Goal: Task Accomplishment & Management: Complete application form

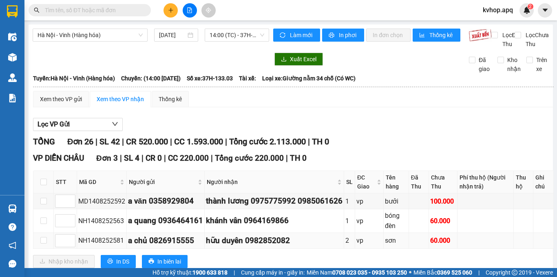
scroll to position [82, 0]
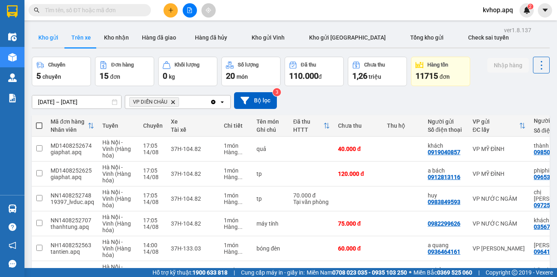
click at [51, 38] on button "Kho gửi" at bounding box center [48, 38] width 33 height 20
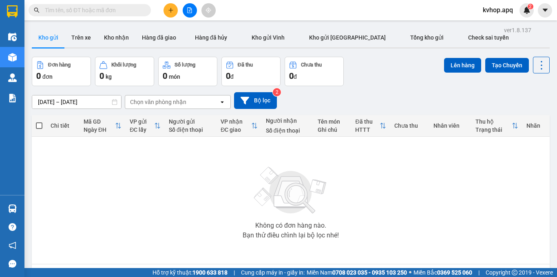
click at [171, 14] on button at bounding box center [170, 10] width 14 height 14
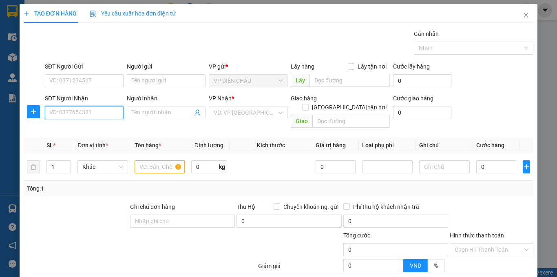
click at [103, 114] on input "SĐT Người Nhận" at bounding box center [84, 112] width 79 height 13
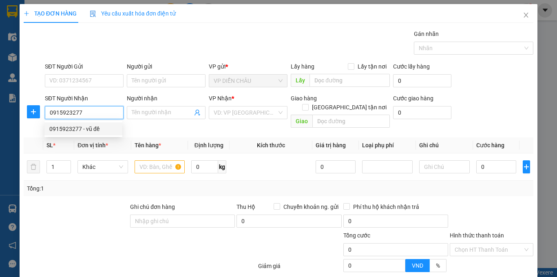
drag, startPoint x: 91, startPoint y: 124, endPoint x: 94, endPoint y: 91, distance: 32.4
click at [91, 124] on div "0915923277 - vũ đề" at bounding box center [83, 128] width 78 height 13
type input "0915923277"
type input "vũ đề"
checkbox input "true"
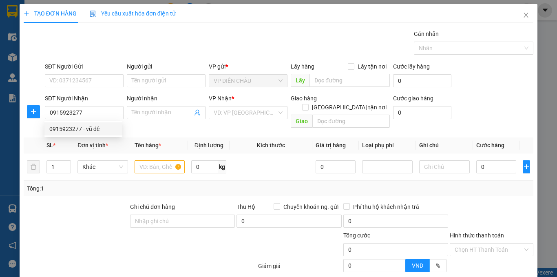
type input "vp"
click at [93, 73] on div "SĐT Người Gửi" at bounding box center [84, 68] width 79 height 12
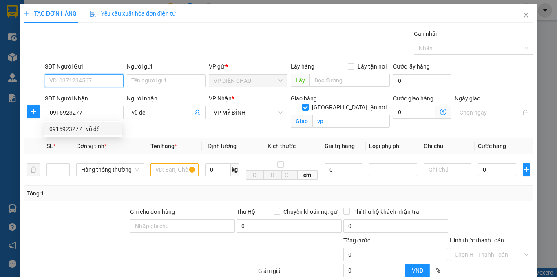
click at [92, 75] on input "SĐT Người Gửi" at bounding box center [84, 80] width 79 height 13
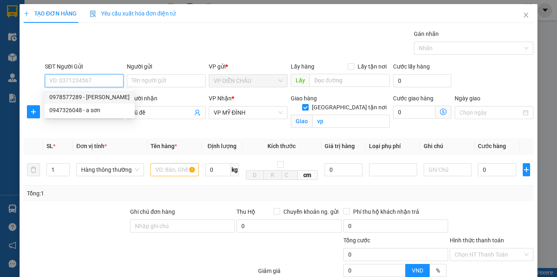
click at [93, 99] on div "0978577289 - [PERSON_NAME]" at bounding box center [89, 97] width 80 height 9
type input "0978577289"
type input "[PERSON_NAME]"
checkbox input "true"
type input "vp dc"
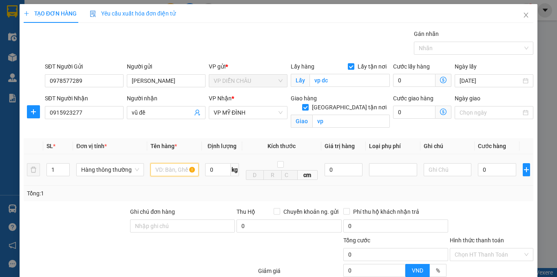
drag, startPoint x: 166, startPoint y: 165, endPoint x: 166, endPoint y: 178, distance: 13.1
click at [166, 173] on input "text" at bounding box center [174, 169] width 48 height 13
type input "mẫu răng"
click at [478, 169] on input "0" at bounding box center [497, 169] width 38 height 13
type input "3"
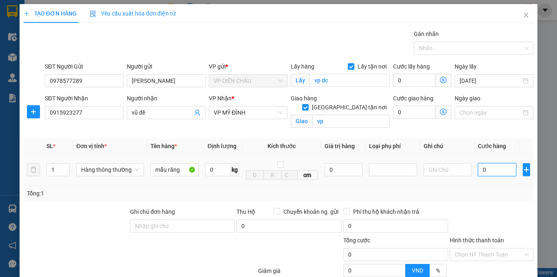
type input "3"
type input "30"
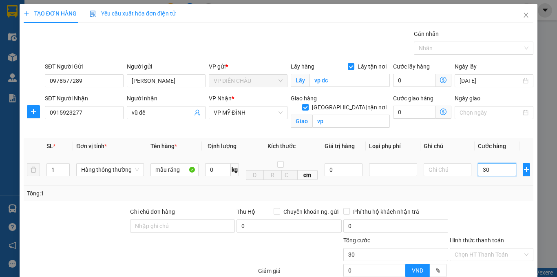
type input "300"
type input "3.000"
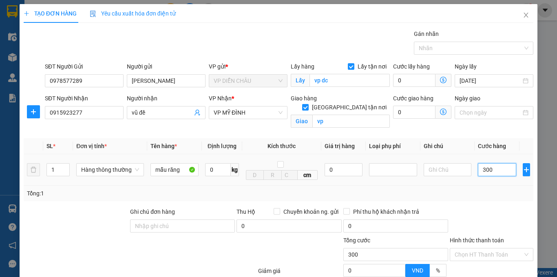
type input "3.000"
type input "30.000"
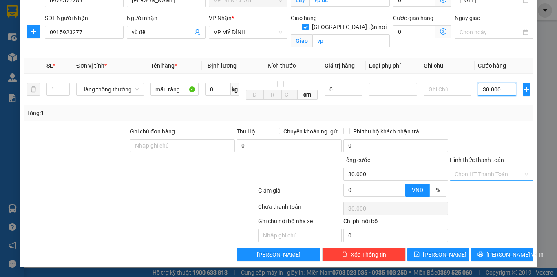
type input "30.000"
drag, startPoint x: 471, startPoint y: 176, endPoint x: 472, endPoint y: 180, distance: 4.6
click at [471, 177] on input "Hình thức thanh toán" at bounding box center [489, 174] width 68 height 12
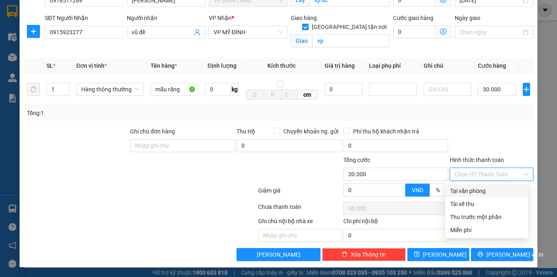
drag, startPoint x: 473, startPoint y: 191, endPoint x: 478, endPoint y: 212, distance: 21.1
click at [473, 192] on div "Tại văn phòng" at bounding box center [486, 190] width 73 height 9
type input "0"
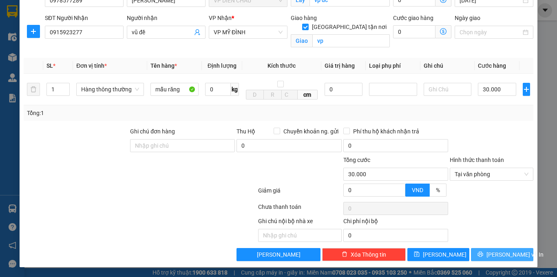
click at [491, 254] on span "[PERSON_NAME] và In" at bounding box center [514, 254] width 57 height 9
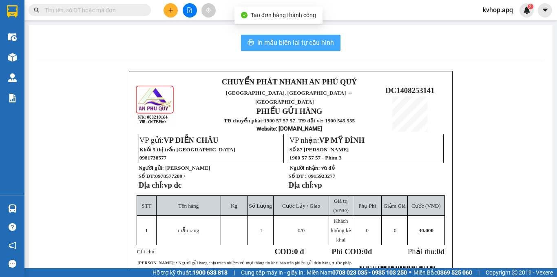
click at [305, 41] on span "In mẫu biên lai tự cấu hình" at bounding box center [295, 43] width 77 height 10
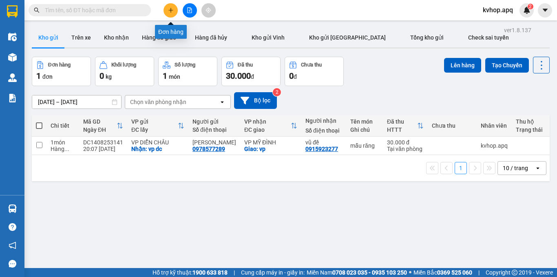
click at [169, 4] on button at bounding box center [170, 10] width 14 height 14
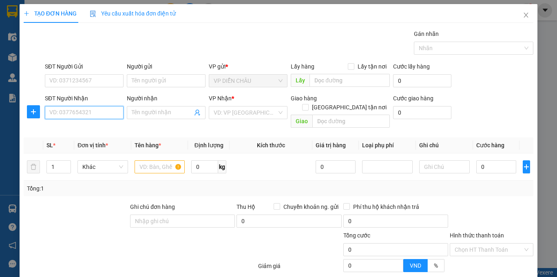
click at [71, 110] on input "SĐT Người Nhận" at bounding box center [84, 112] width 79 height 13
type input "0946113355"
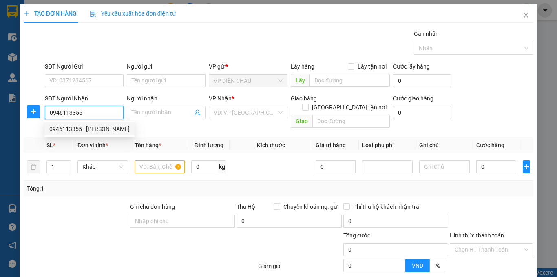
click at [93, 131] on div "0946113355 - [PERSON_NAME]" at bounding box center [89, 128] width 80 height 9
type input "anh vinh"
checkbox input "true"
type input "vp"
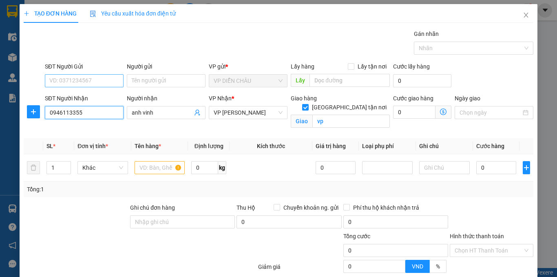
type input "0946113355"
click at [96, 84] on input "SĐT Người Gửi" at bounding box center [84, 80] width 79 height 13
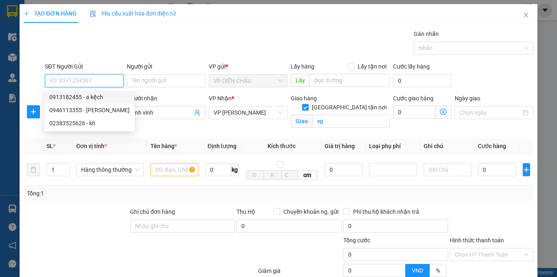
click at [94, 99] on div "0913182455 - a kệch" at bounding box center [89, 97] width 80 height 9
type input "0913182455"
type input "a kệch"
checkbox input "true"
type input "vp dc"
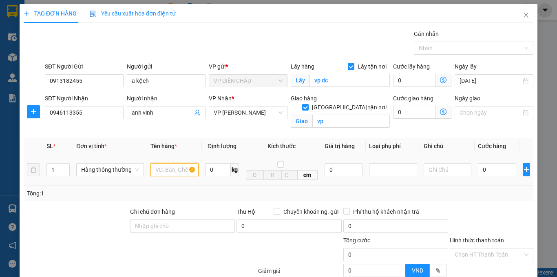
click at [161, 170] on input "text" at bounding box center [174, 169] width 48 height 13
type input "phụ tùng"
click at [478, 169] on input "0" at bounding box center [497, 169] width 38 height 13
type input "7"
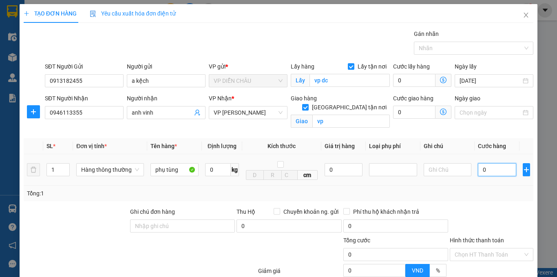
type input "7"
type input "70"
type input "700"
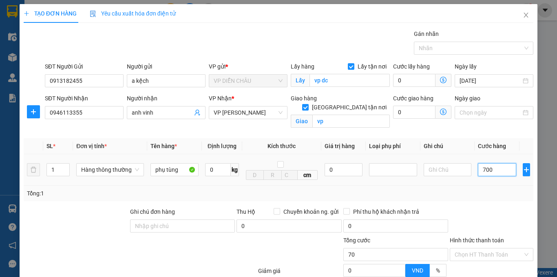
type input "700"
type input "7.000"
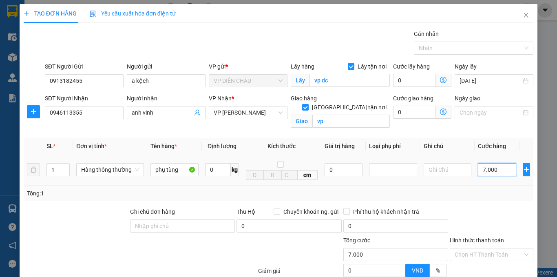
type input "70.000"
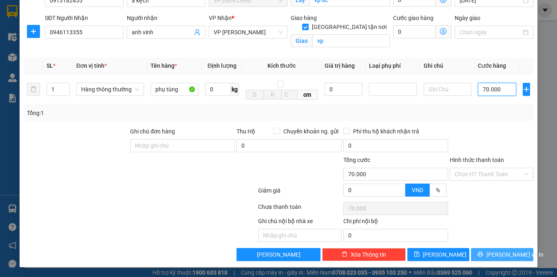
type input "70.000"
click at [492, 257] on span "[PERSON_NAME] và In" at bounding box center [514, 254] width 57 height 9
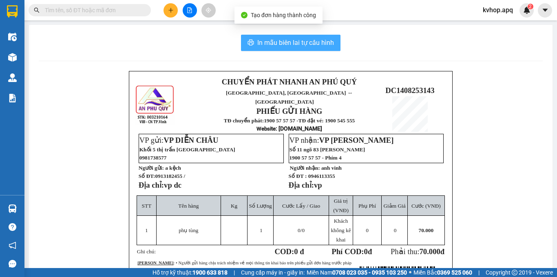
click at [275, 38] on span "In mẫu biên lai tự cấu hình" at bounding box center [295, 43] width 77 height 10
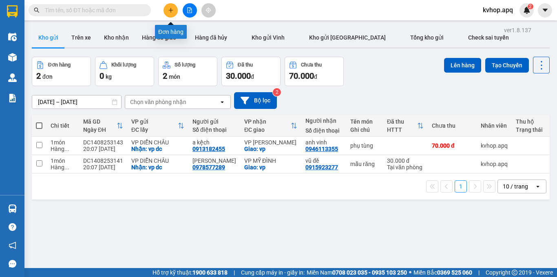
click at [174, 15] on button at bounding box center [170, 10] width 14 height 14
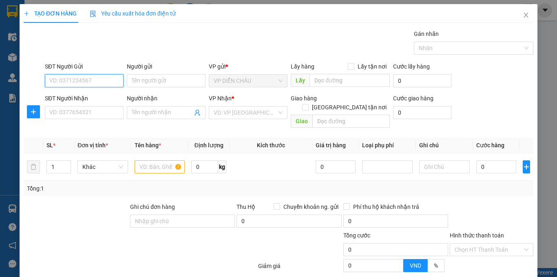
drag, startPoint x: 62, startPoint y: 76, endPoint x: 63, endPoint y: 82, distance: 6.2
click at [63, 78] on input "SĐT Người Gửi" at bounding box center [84, 80] width 79 height 13
type input "0982445121"
click at [90, 93] on div "0982445121 - chị hòa" at bounding box center [83, 97] width 68 height 9
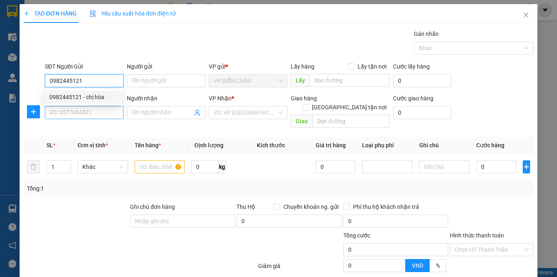
type input "chị hòa"
checkbox input "true"
type input "vp"
type input "0982445121"
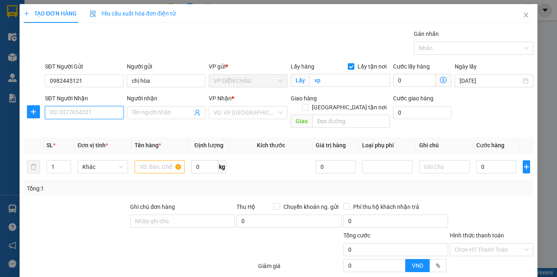
click at [90, 117] on input "SĐT Người Nhận" at bounding box center [84, 112] width 79 height 13
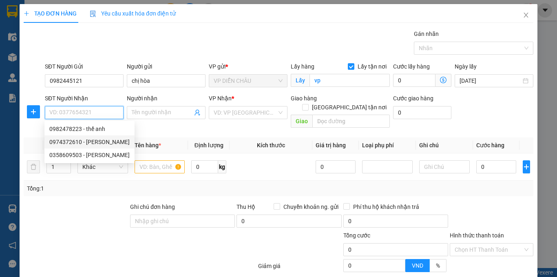
click at [90, 141] on div "0974372610 - [PERSON_NAME]" at bounding box center [89, 141] width 80 height 9
type input "0974372610"
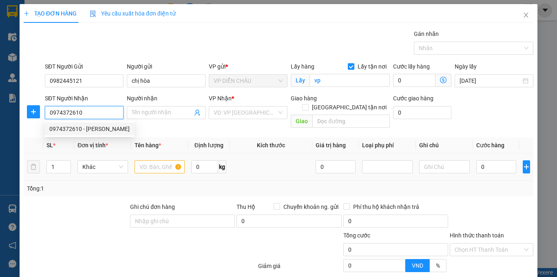
type input "lan anh"
checkbox input "true"
type input "vp"
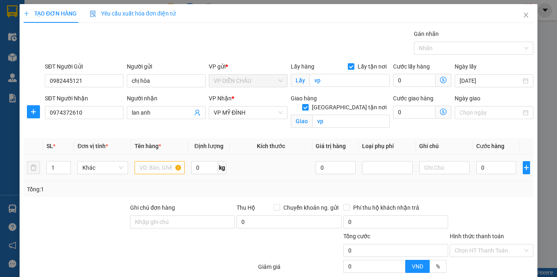
click at [150, 159] on td at bounding box center [159, 167] width 57 height 27
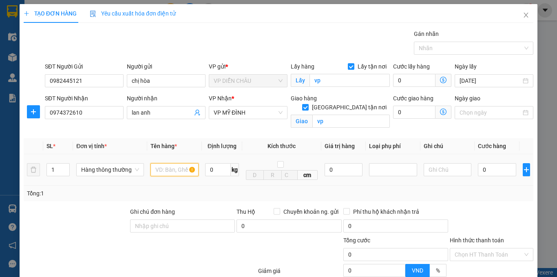
click at [157, 168] on input "text" at bounding box center [174, 169] width 48 height 13
type input "cá khô"
click at [478, 169] on input "0" at bounding box center [497, 169] width 38 height 13
type input "5"
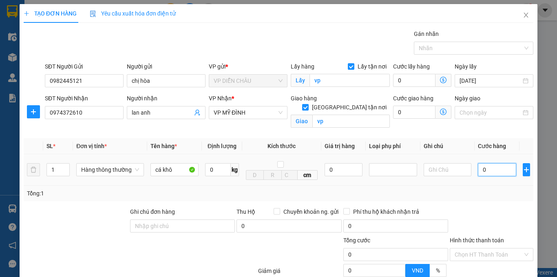
type input "5"
type input "50"
type input "500"
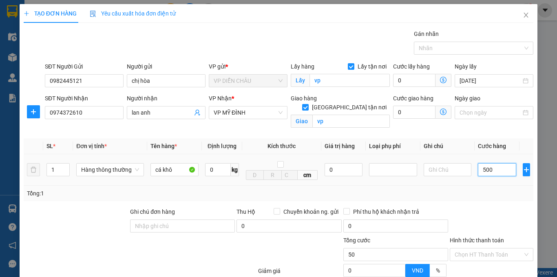
type input "500"
type input "5.000"
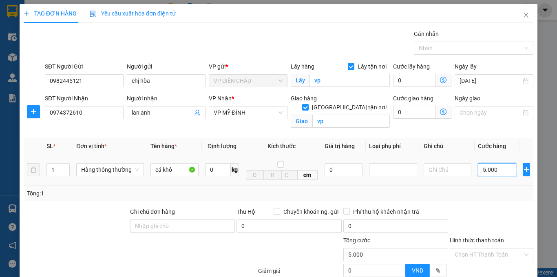
type input "50.000"
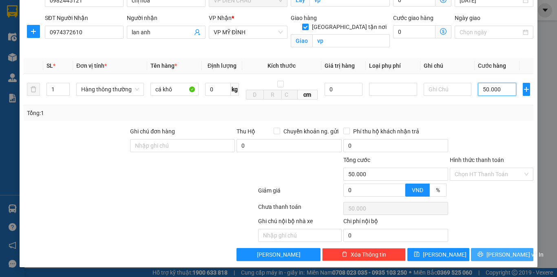
type input "50.000"
click at [499, 254] on span "[PERSON_NAME] và In" at bounding box center [514, 254] width 57 height 9
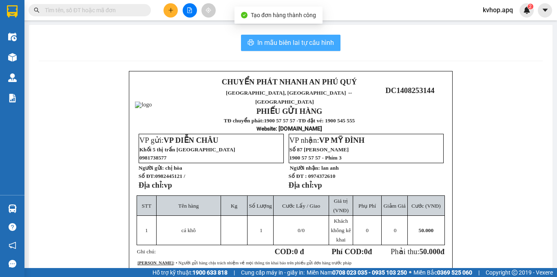
click at [276, 44] on span "In mẫu biên lai tự cấu hình" at bounding box center [295, 43] width 77 height 10
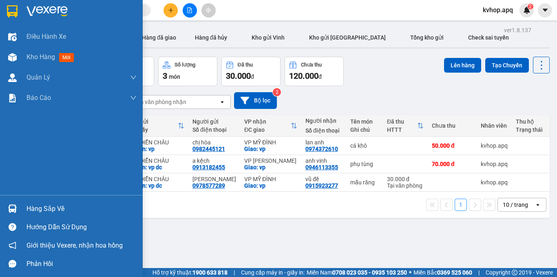
click at [61, 211] on div "Hàng sắp về" at bounding box center [81, 209] width 110 height 12
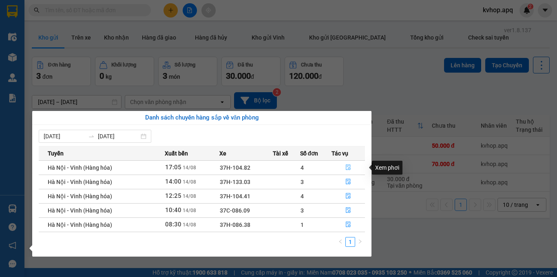
click at [347, 168] on icon "file-done" at bounding box center [348, 167] width 6 height 6
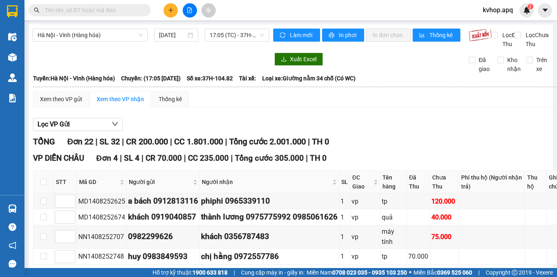
scroll to position [41, 0]
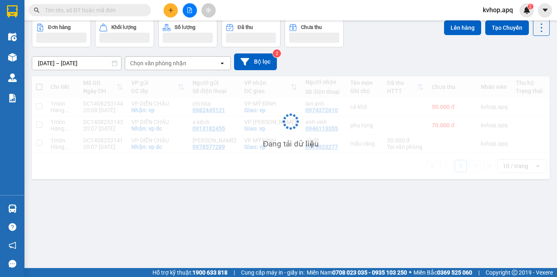
scroll to position [38, 0]
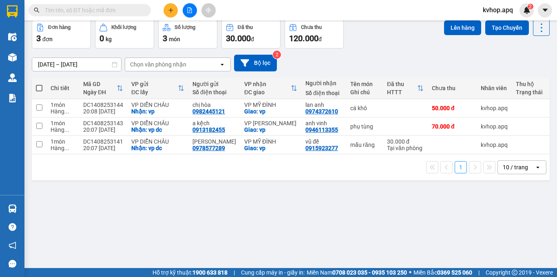
click at [169, 9] on icon "plus" at bounding box center [171, 10] width 6 height 6
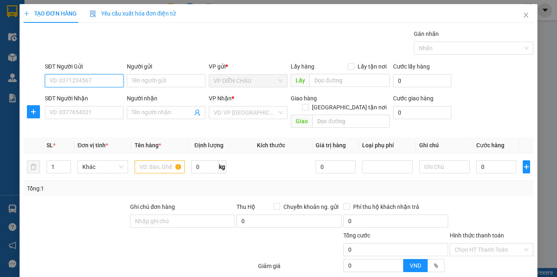
drag, startPoint x: 97, startPoint y: 76, endPoint x: 96, endPoint y: 82, distance: 6.2
click at [96, 80] on input "SĐT Người Gửi" at bounding box center [84, 80] width 79 height 13
type input "0982445121"
click at [88, 99] on div "0982445121 - chị hòa" at bounding box center [83, 97] width 68 height 9
type input "chị hòa"
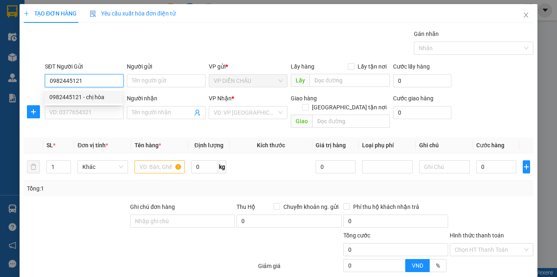
checkbox input "true"
type input "vp"
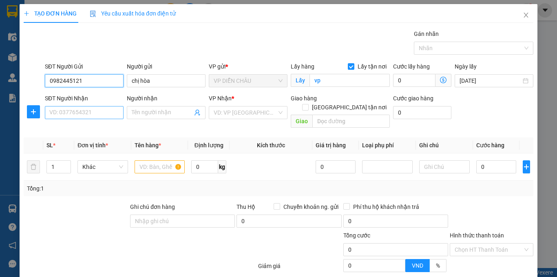
type input "0982445121"
click at [93, 114] on input "SĐT Người Nhận" at bounding box center [84, 112] width 79 height 13
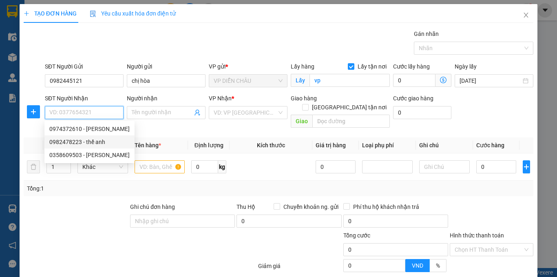
click at [93, 140] on div "0982478223 - thế anh" at bounding box center [89, 141] width 80 height 9
type input "0982478223"
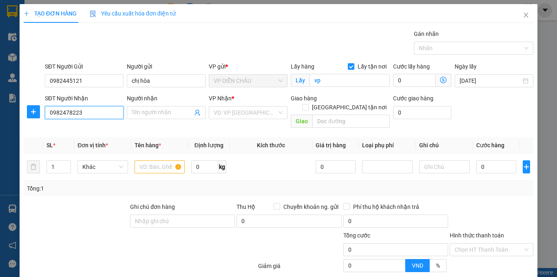
type input "thế anh"
checkbox input "true"
type input "ngõ 7 , [PERSON_NAME] , [GEOGRAPHIC_DATA] , [GEOGRAPHIC_DATA]"
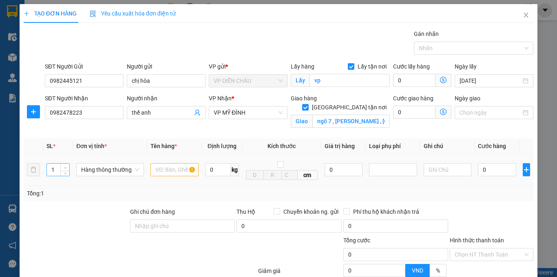
type input "2"
click at [65, 166] on span "up" at bounding box center [65, 167] width 5 height 5
click at [163, 172] on input "text" at bounding box center [174, 169] width 48 height 13
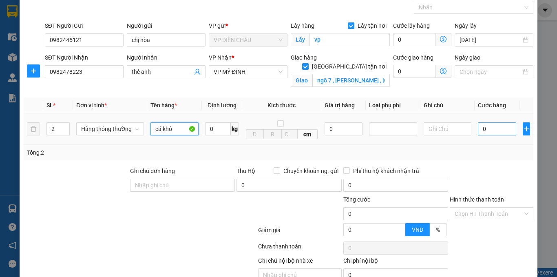
type input "cá khô"
click at [478, 131] on input "0" at bounding box center [497, 128] width 38 height 13
type input "1"
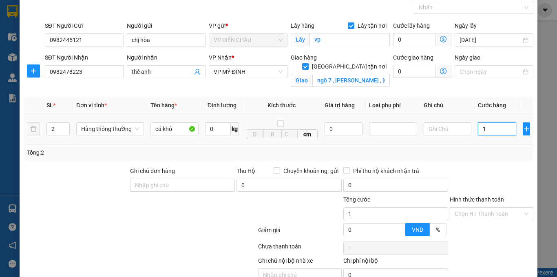
type input "10"
type input "100"
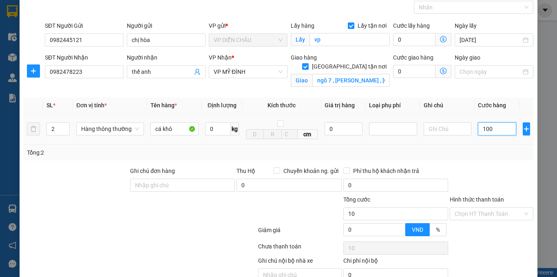
type input "100"
type input "1.000"
type input "10.000"
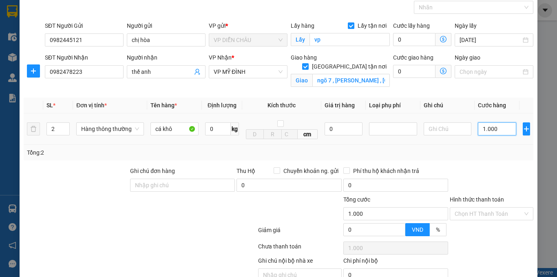
type input "10.000"
type input "100.000"
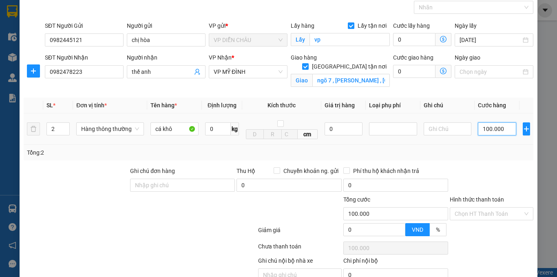
scroll to position [81, 0]
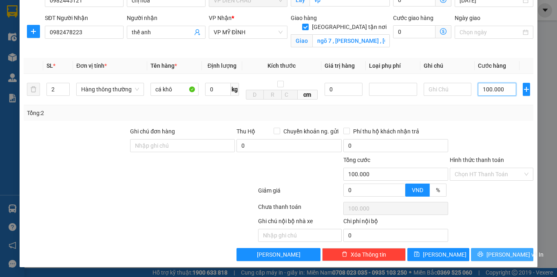
type input "100.000"
click at [492, 254] on span "[PERSON_NAME] và In" at bounding box center [514, 254] width 57 height 9
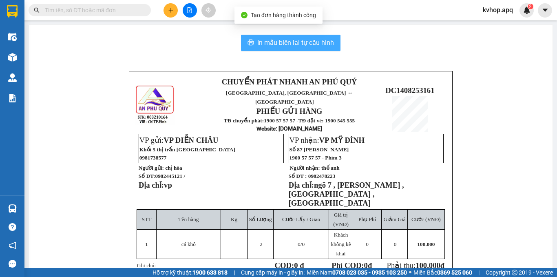
drag, startPoint x: 258, startPoint y: 38, endPoint x: 274, endPoint y: 60, distance: 27.7
click at [259, 38] on span "In mẫu biên lai tự cấu hình" at bounding box center [295, 43] width 77 height 10
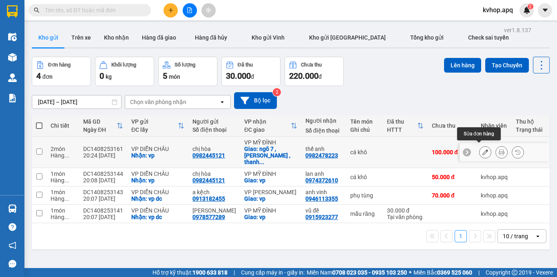
click at [486, 150] on div at bounding box center [501, 152] width 45 height 12
click at [484, 150] on button at bounding box center [484, 152] width 11 height 14
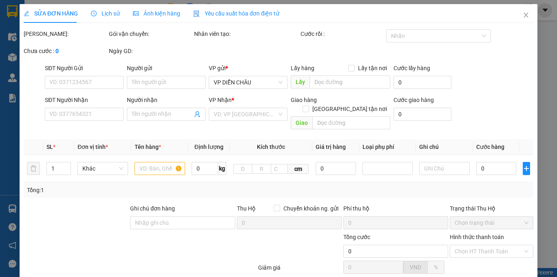
type input "0982445121"
type input "chị hòa"
checkbox input "true"
type input "vp"
type input "0982478223"
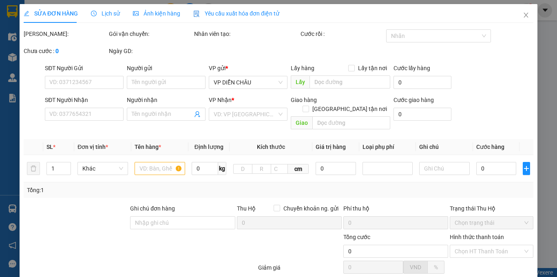
type input "thế anh"
checkbox input "true"
type input "ngõ 7 , [PERSON_NAME] , [GEOGRAPHIC_DATA] , [GEOGRAPHIC_DATA]"
type input "100.000"
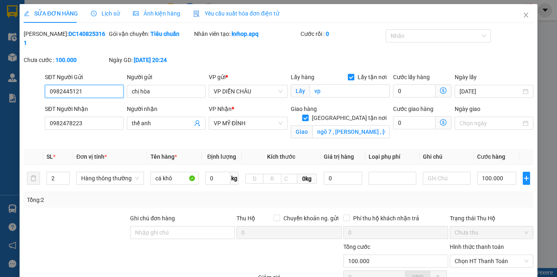
scroll to position [78, 0]
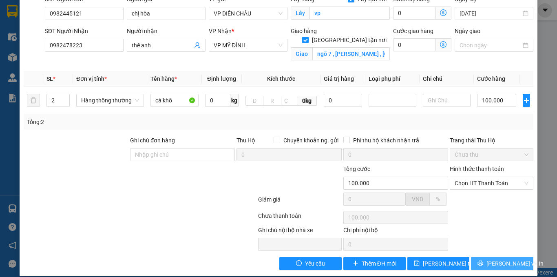
click at [488, 257] on button "[PERSON_NAME] và In" at bounding box center [502, 263] width 62 height 13
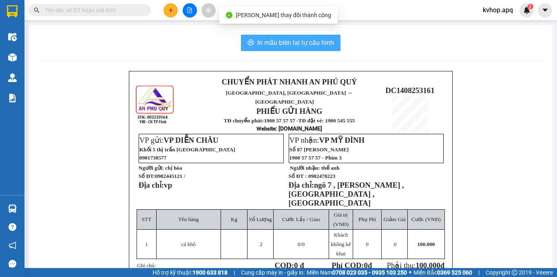
click at [315, 40] on span "In mẫu biên lai tự cấu hình" at bounding box center [295, 43] width 77 height 10
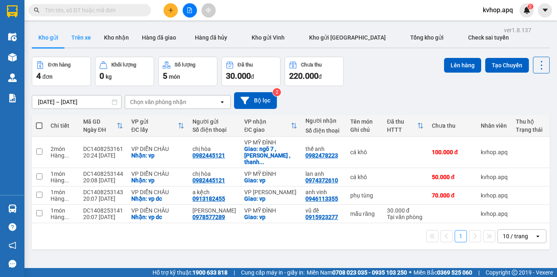
click at [88, 35] on button "Trên xe" at bounding box center [81, 38] width 33 height 20
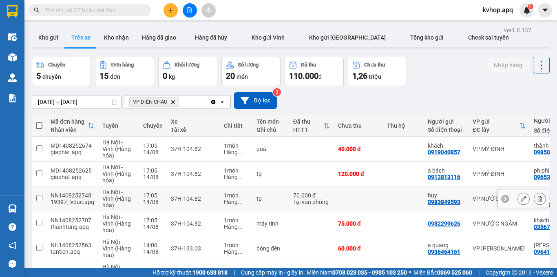
scroll to position [41, 0]
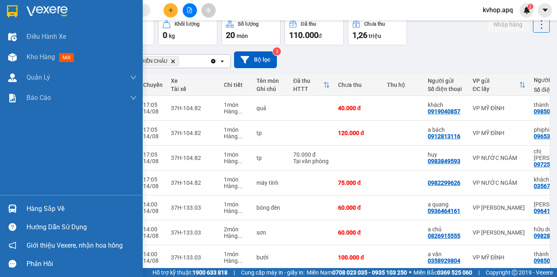
drag, startPoint x: 54, startPoint y: 210, endPoint x: 93, endPoint y: 206, distance: 39.3
click at [55, 209] on div "Hàng sắp về" at bounding box center [81, 209] width 110 height 12
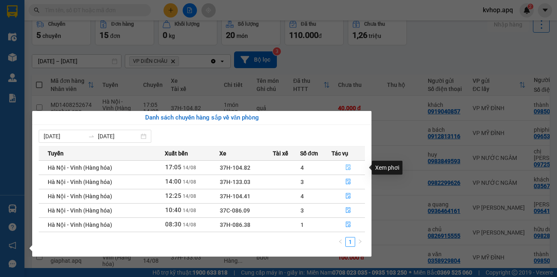
click at [349, 166] on icon "file-done" at bounding box center [348, 167] width 6 height 6
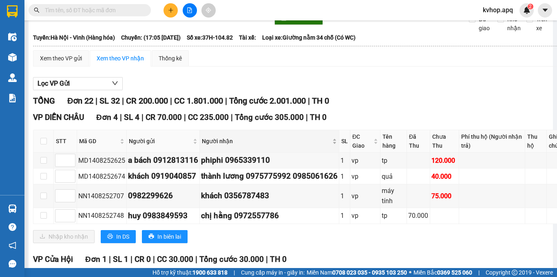
scroll to position [82, 0]
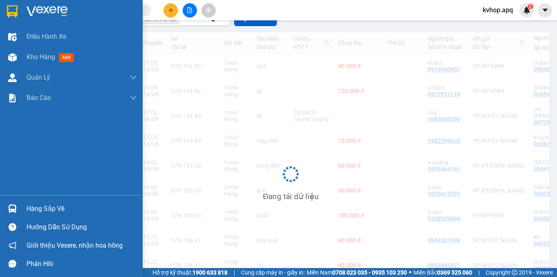
click at [27, 212] on div "Hàng sắp về" at bounding box center [81, 209] width 110 height 12
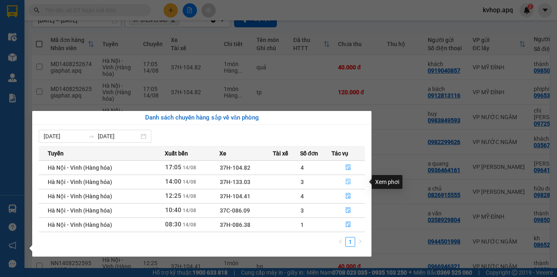
click at [349, 183] on icon "file-done" at bounding box center [348, 182] width 6 height 6
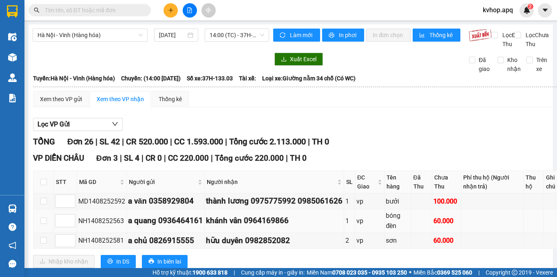
scroll to position [82, 0]
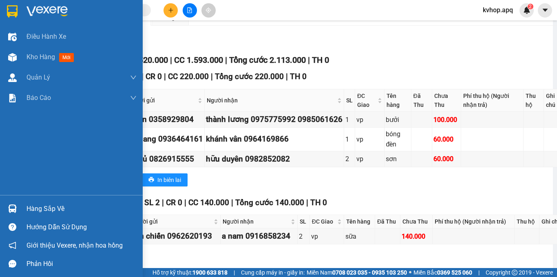
click at [46, 208] on div "Hàng sắp về" at bounding box center [81, 209] width 110 height 12
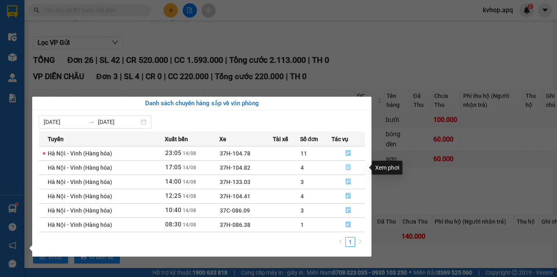
click at [347, 165] on icon "file-done" at bounding box center [348, 167] width 6 height 6
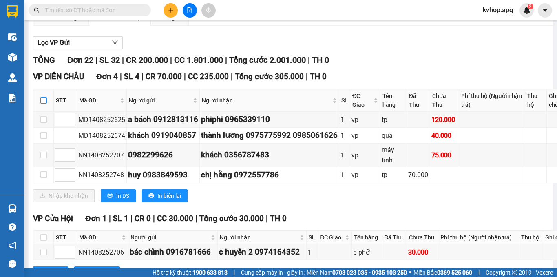
click at [44, 104] on input "checkbox" at bounding box center [43, 100] width 7 height 7
checkbox input "true"
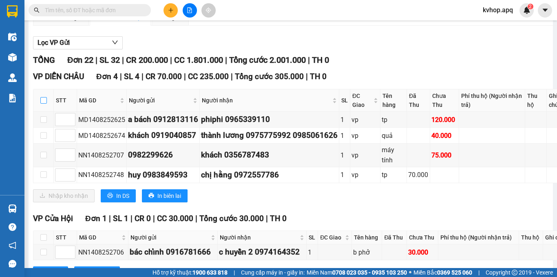
checkbox input "true"
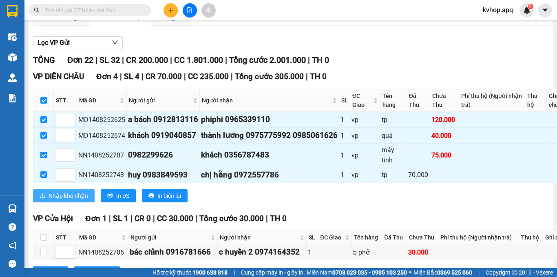
click at [68, 200] on span "Nhập kho nhận" at bounding box center [69, 195] width 40 height 9
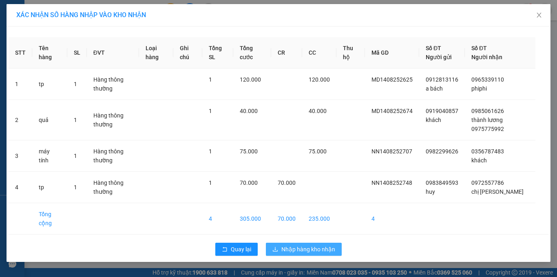
click at [305, 249] on span "Nhập hàng kho nhận" at bounding box center [308, 249] width 54 height 9
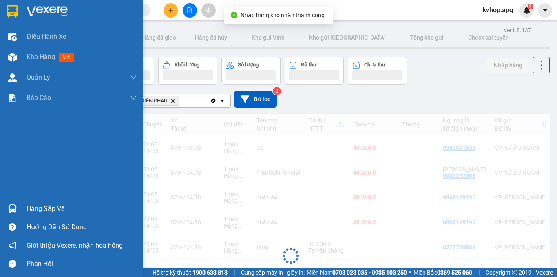
drag, startPoint x: 43, startPoint y: 207, endPoint x: 65, endPoint y: 207, distance: 22.0
click at [44, 207] on div "Hàng sắp về" at bounding box center [81, 209] width 110 height 12
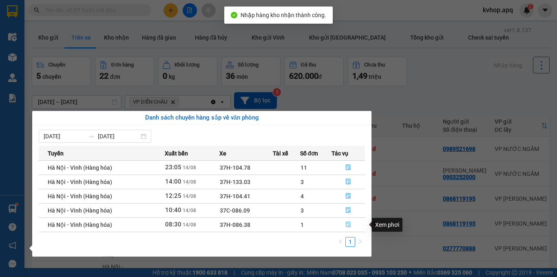
click at [349, 225] on icon "file-done" at bounding box center [348, 225] width 5 height 6
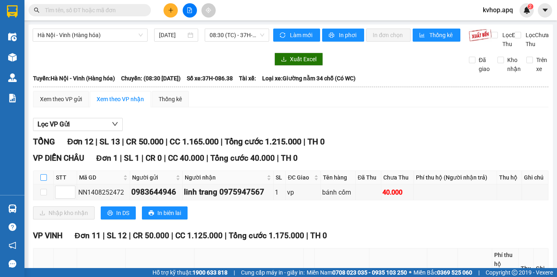
click at [42, 181] on input "checkbox" at bounding box center [43, 177] width 7 height 7
checkbox input "true"
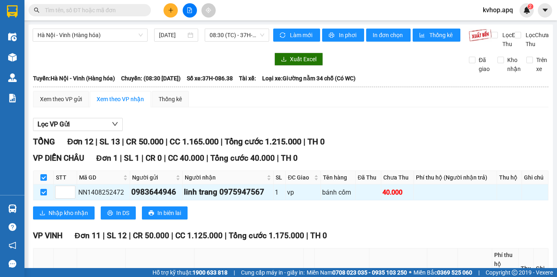
click at [60, 214] on div "VP DIỄN CHÂU Đơn 1 | SL 1 | CR 0 | CC 40.000 | Tổng cước 40.000 | TH 0 STT Mã G…" at bounding box center [290, 188] width 515 height 73
click at [61, 217] on span "Nhập kho nhận" at bounding box center [69, 212] width 40 height 9
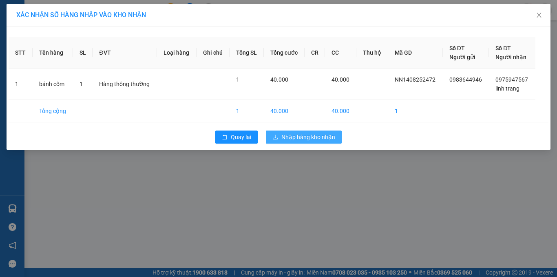
click at [317, 143] on button "Nhập hàng kho nhận" at bounding box center [304, 136] width 76 height 13
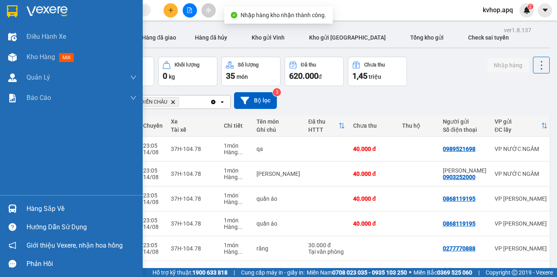
click at [33, 212] on div "Hàng sắp về" at bounding box center [81, 209] width 110 height 12
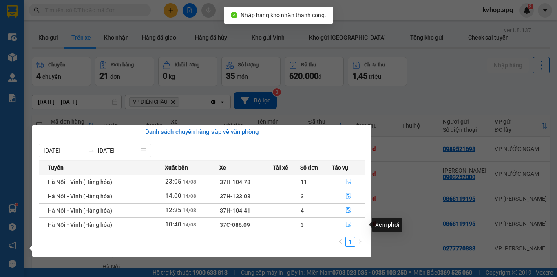
click at [346, 223] on icon "file-done" at bounding box center [348, 224] width 6 height 6
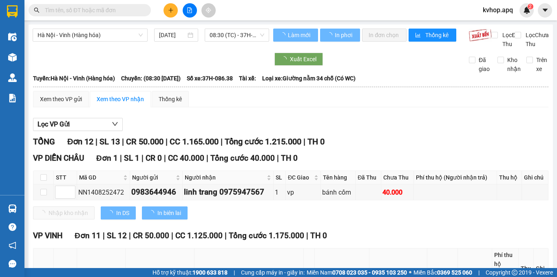
scroll to position [82, 0]
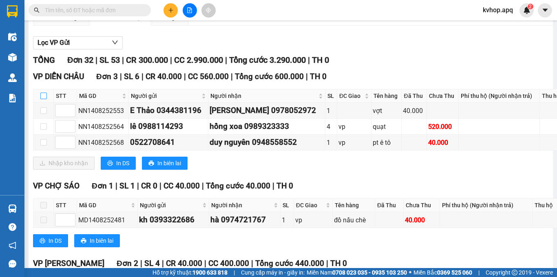
click at [42, 99] on input "checkbox" at bounding box center [43, 96] width 7 height 7
checkbox input "true"
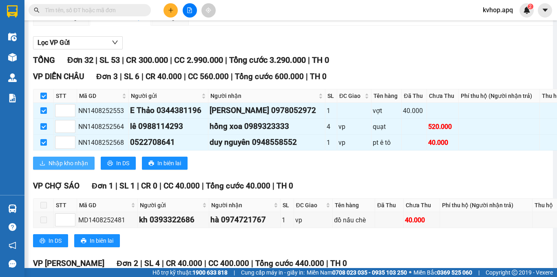
click at [69, 168] on span "Nhập kho nhận" at bounding box center [69, 163] width 40 height 9
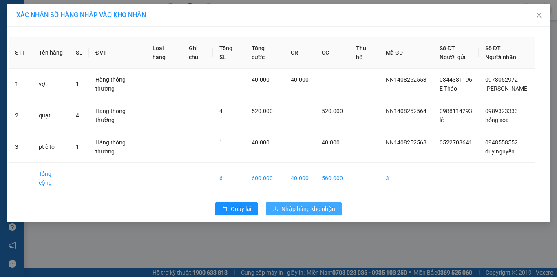
click at [299, 204] on span "Nhập hàng kho nhận" at bounding box center [308, 208] width 54 height 9
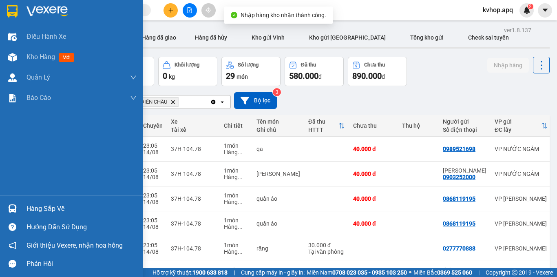
click at [33, 205] on div "Hàng sắp về" at bounding box center [81, 209] width 110 height 12
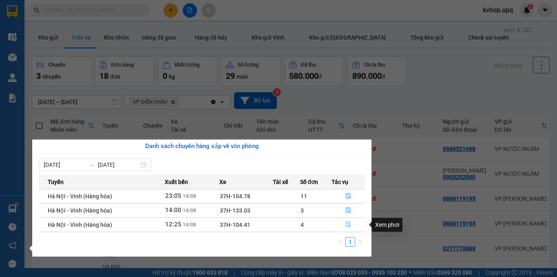
click at [346, 223] on icon "file-done" at bounding box center [348, 224] width 6 height 6
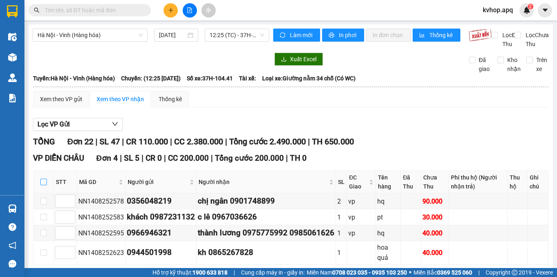
click at [46, 185] on input "checkbox" at bounding box center [43, 182] width 7 height 7
checkbox input "true"
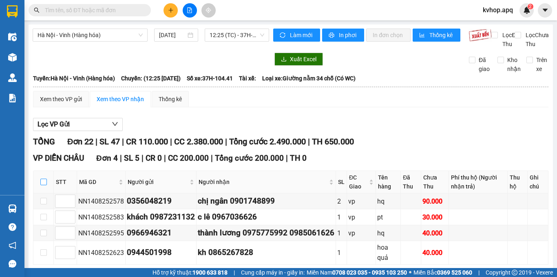
checkbox input "true"
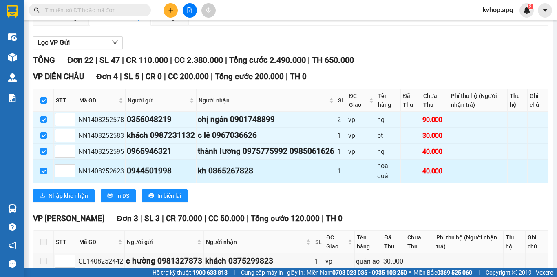
scroll to position [122, 0]
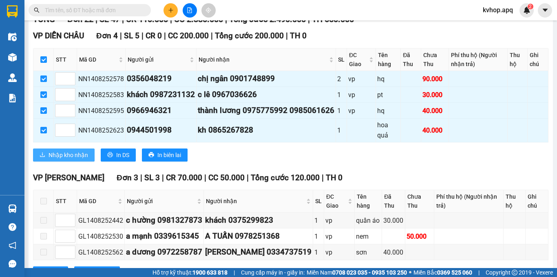
click at [62, 161] on button "Nhập kho nhận" at bounding box center [64, 154] width 62 height 13
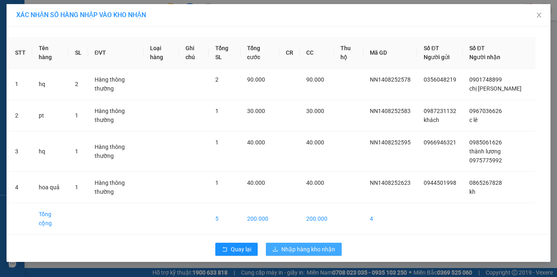
click at [316, 248] on span "Nhập hàng kho nhận" at bounding box center [308, 249] width 54 height 9
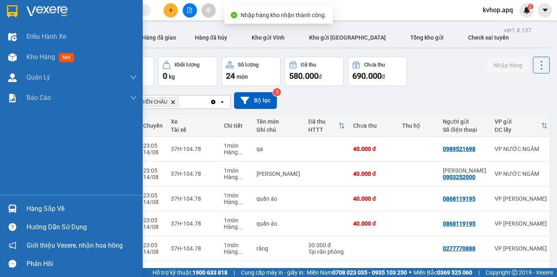
drag, startPoint x: 46, startPoint y: 209, endPoint x: 80, endPoint y: 216, distance: 34.9
click at [48, 210] on div "Hàng sắp về" at bounding box center [81, 209] width 110 height 12
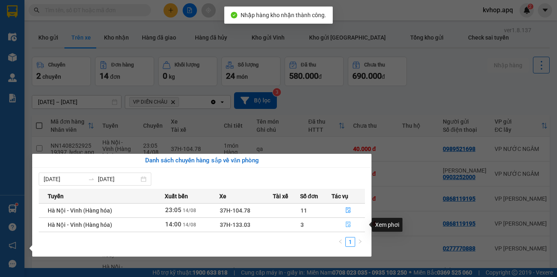
click at [347, 224] on icon "file-done" at bounding box center [348, 224] width 6 height 6
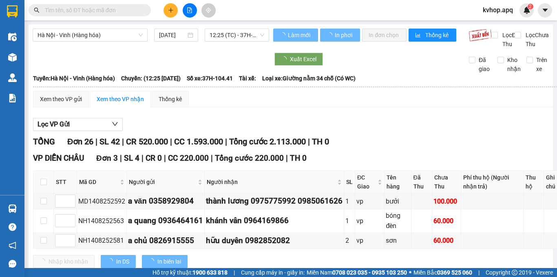
scroll to position [82, 0]
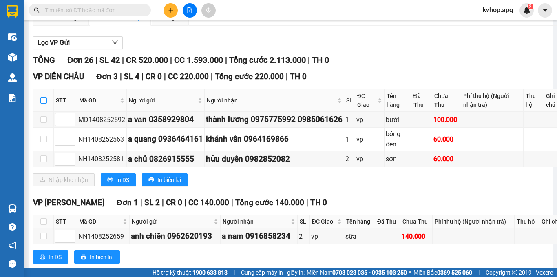
click at [43, 104] on input "checkbox" at bounding box center [43, 100] width 7 height 7
checkbox input "true"
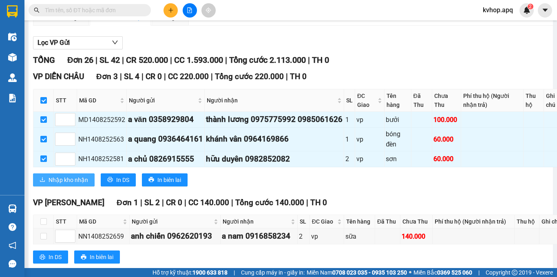
click at [53, 183] on button "Nhập kho nhận" at bounding box center [64, 179] width 62 height 13
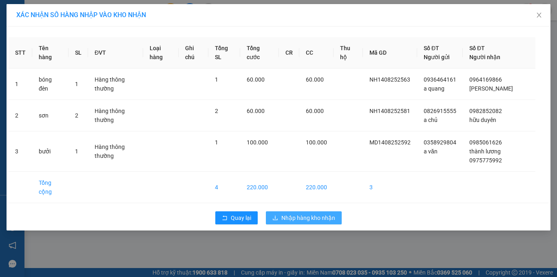
click at [310, 221] on span "Nhập hàng kho nhận" at bounding box center [308, 217] width 54 height 9
